Goal: Navigation & Orientation: Understand site structure

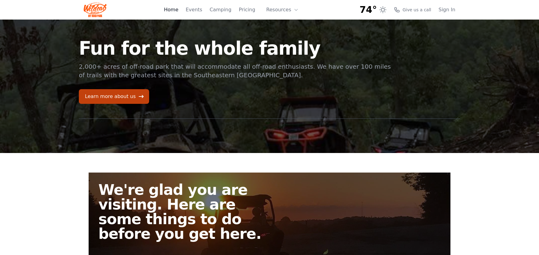
click at [178, 13] on link "Home" at bounding box center [171, 9] width 14 height 7
click at [138, 97] on icon at bounding box center [141, 97] width 6 height 6
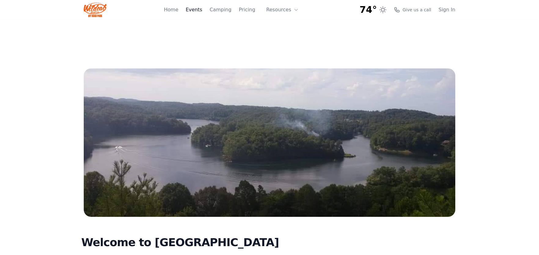
click at [202, 11] on link "Events" at bounding box center [194, 9] width 17 height 7
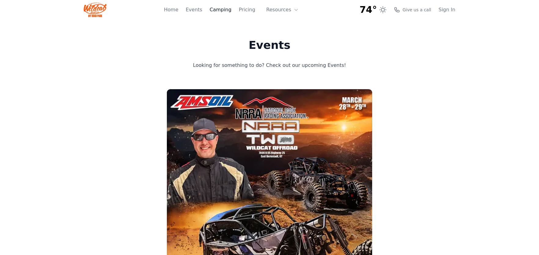
click at [227, 8] on link "Camping" at bounding box center [221, 9] width 22 height 7
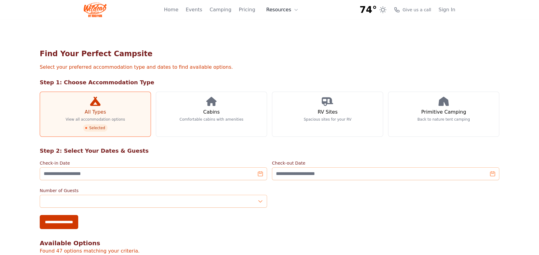
click at [275, 10] on button "Resources" at bounding box center [283, 10] width 40 height 12
click at [279, 34] on link "FAQ" at bounding box center [292, 36] width 59 height 11
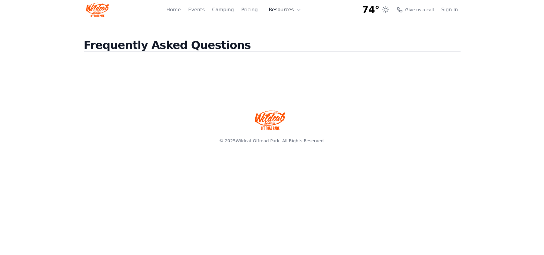
click at [278, 12] on button "Resources" at bounding box center [285, 10] width 40 height 12
click at [283, 26] on link "About" at bounding box center [294, 25] width 59 height 11
